Goal: Task Accomplishment & Management: Use online tool/utility

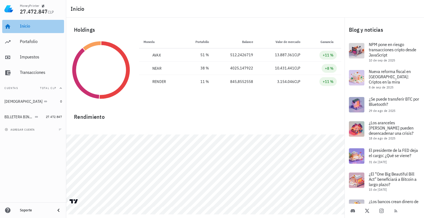
click at [28, 28] on div "Inicio" at bounding box center [41, 25] width 42 height 5
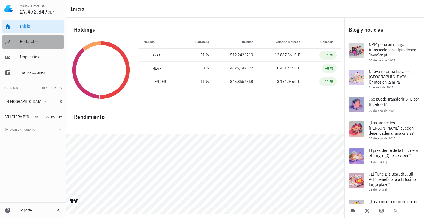
click at [38, 41] on div "Portafolio" at bounding box center [41, 41] width 42 height 5
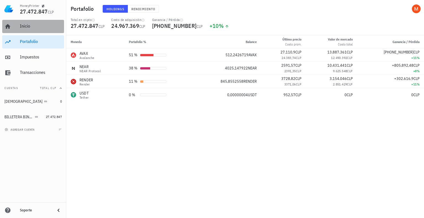
click at [29, 31] on div "Inicio" at bounding box center [41, 26] width 42 height 12
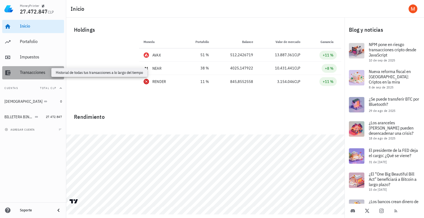
click at [34, 71] on div "Transacciones" at bounding box center [41, 72] width 42 height 5
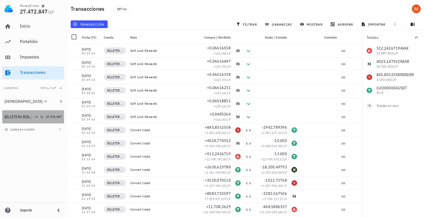
click at [26, 116] on div "BILLETERA BINANCE" at bounding box center [18, 117] width 29 height 5
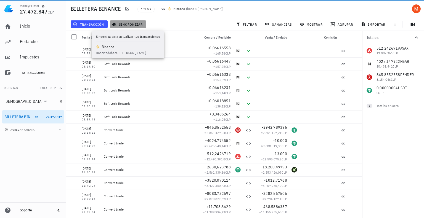
click at [134, 25] on span "sincronizar" at bounding box center [128, 24] width 30 height 4
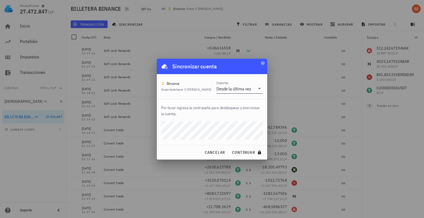
click at [217, 88] on div "Desde la última vez" at bounding box center [233, 89] width 35 height 6
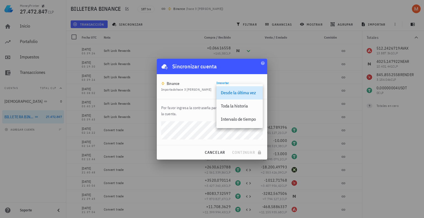
click at [196, 117] on p "Por favor ingresa la contraseña para desbloquear y sincronizar la cuenta." at bounding box center [212, 111] width 102 height 12
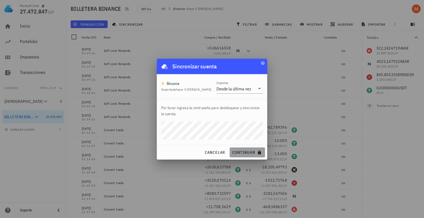
click at [238, 149] on button "continuar" at bounding box center [247, 153] width 35 height 10
